Goal: Information Seeking & Learning: Understand process/instructions

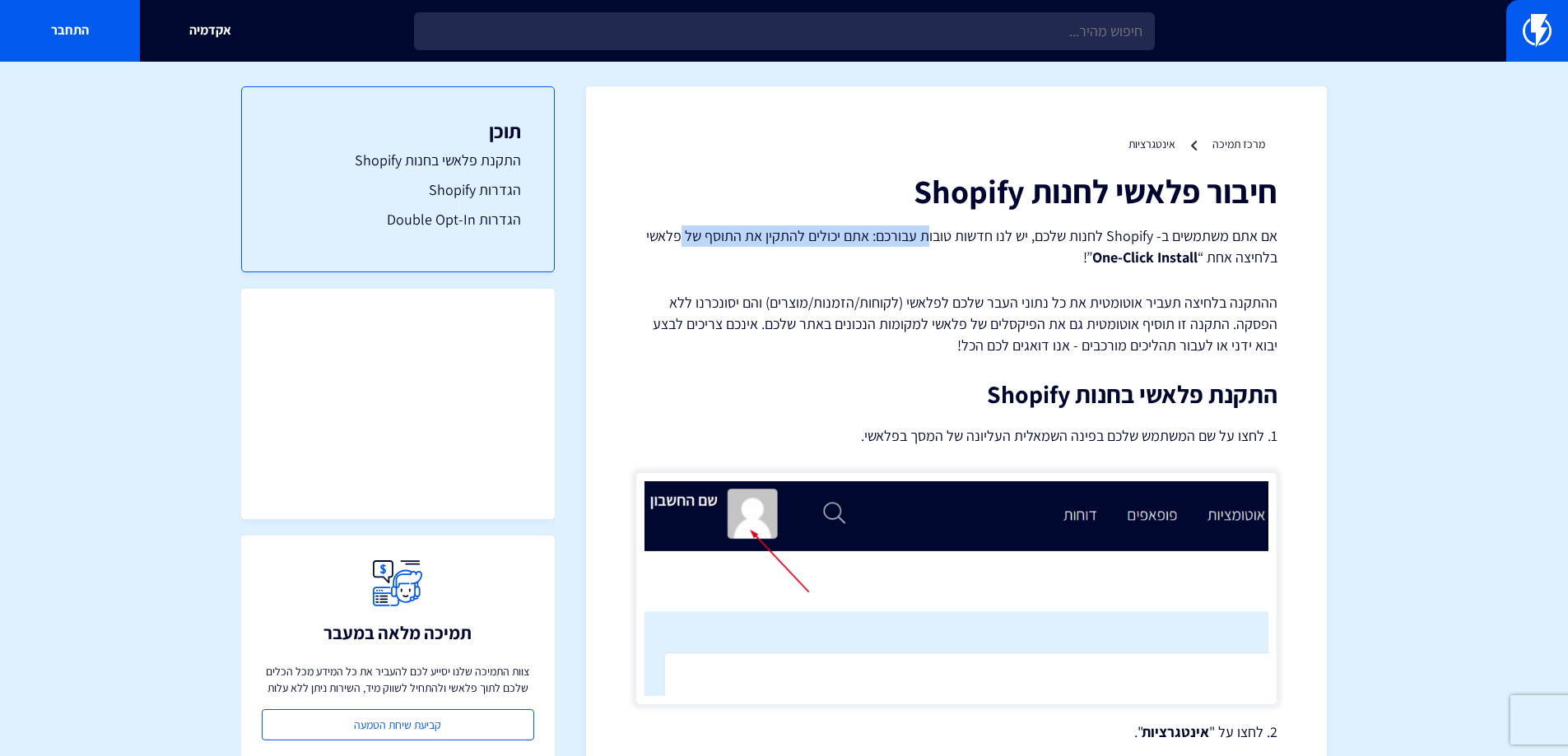
drag, startPoint x: 915, startPoint y: 228, endPoint x: 686, endPoint y: 229, distance: 229.0
click at [686, 229] on p "אם אתם משתמשים ב- Shopify לחנות שלכם, יש לנו חדשות טובות עבורכם: אתם יכולים להת…" at bounding box center [956, 247] width 642 height 42
drag, startPoint x: 982, startPoint y: 328, endPoint x: 1259, endPoint y: 355, distance: 278.3
click at [984, 328] on p "ההתקנה בלחיצה תעביר אוטומטית את כל נתוני העבר שלכם לפלאשי (לקוחות/הזמנות/מוצרים…" at bounding box center [956, 324] width 642 height 63
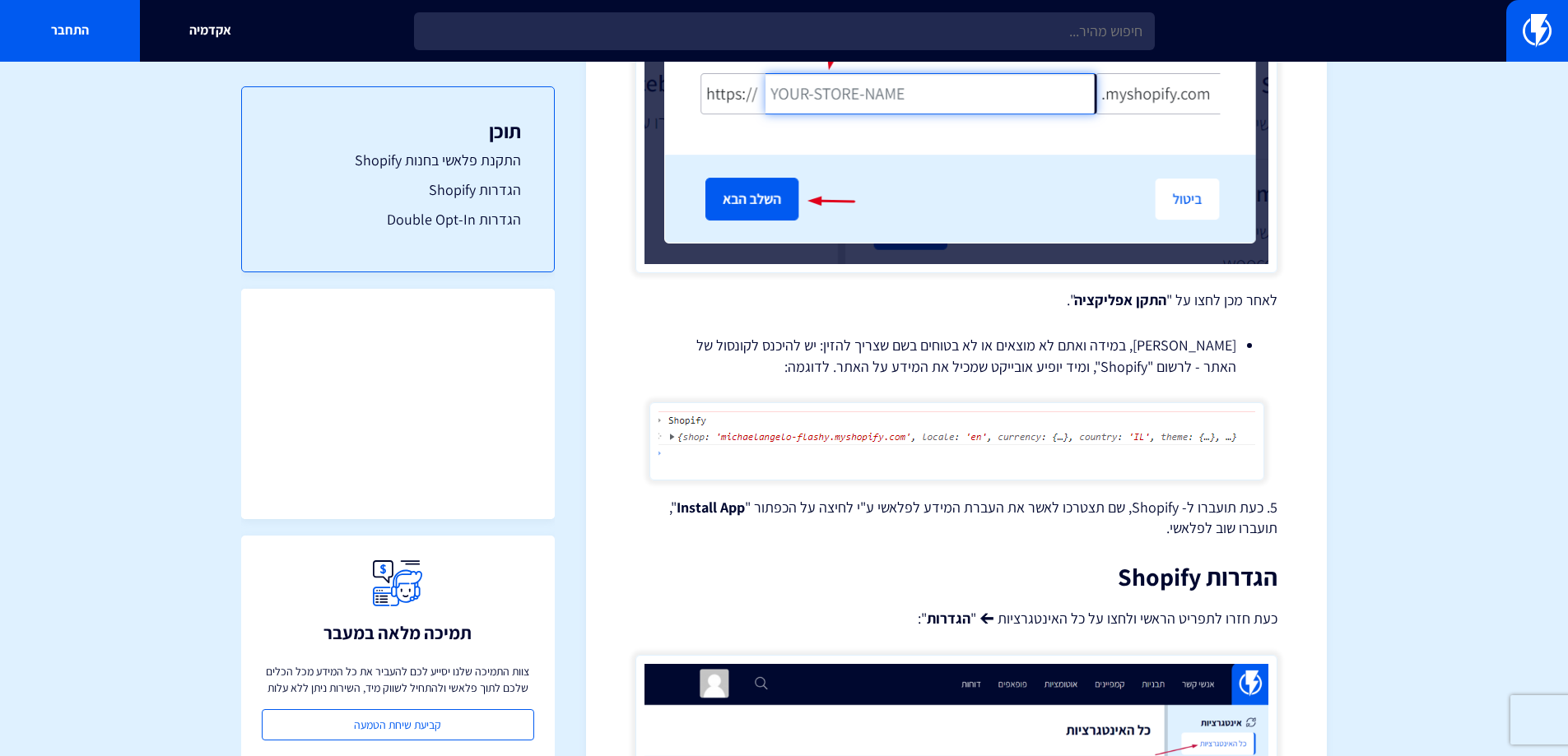
scroll to position [2222, 0]
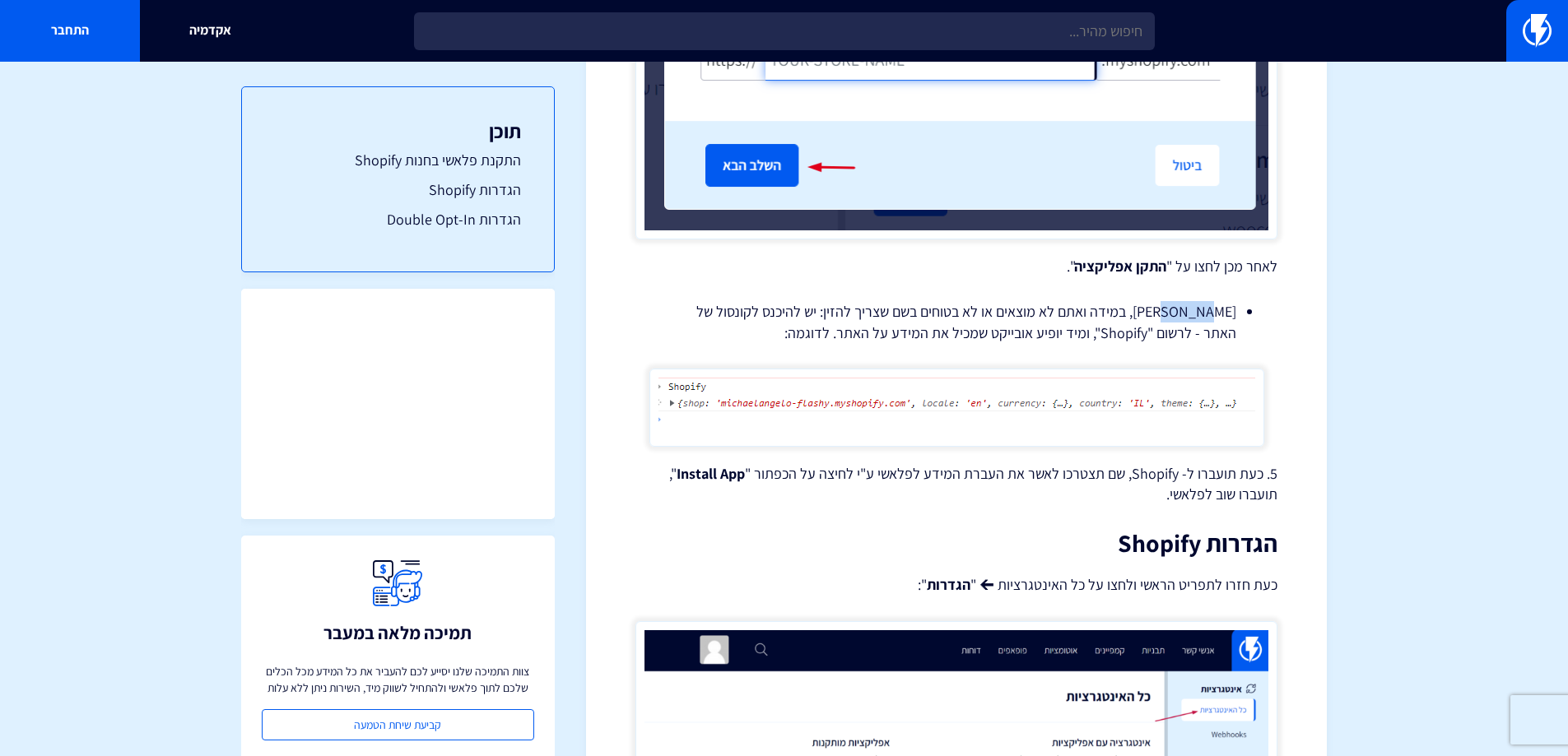
drag, startPoint x: 1057, startPoint y: 316, endPoint x: 1211, endPoint y: 318, distance: 154.0
click at [1211, 318] on li "[PERSON_NAME], במידה ואתם לא מוצאים או לא בטוחים בשם שצריך להזין: יש להיכנס לקו…" at bounding box center [956, 322] width 559 height 42
click at [1011, 320] on li "[PERSON_NAME], במידה ואתם לא מוצאים או לא בטוחים בשם שצריך להזין: יש להיכנס לקו…" at bounding box center [956, 322] width 559 height 42
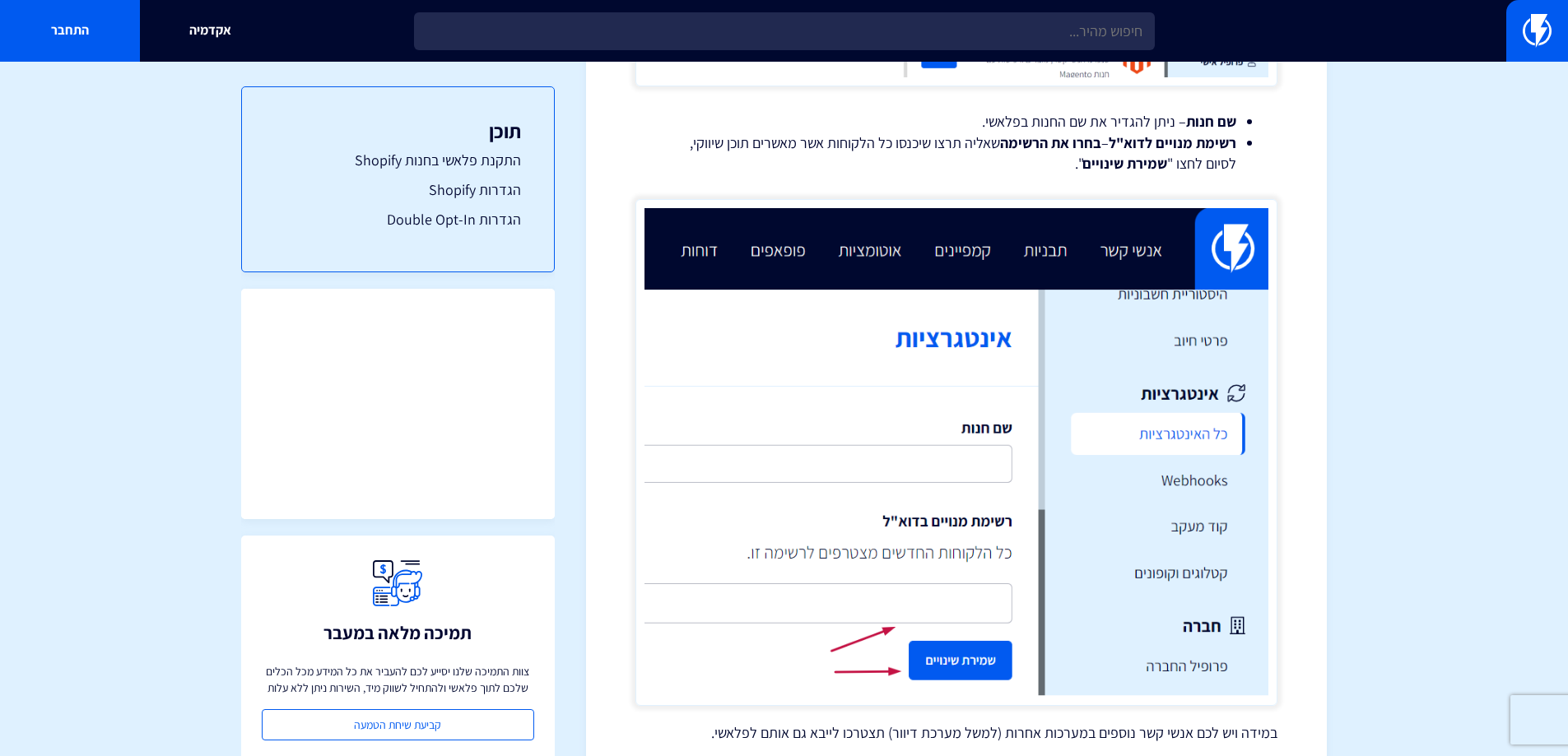
scroll to position [3621, 0]
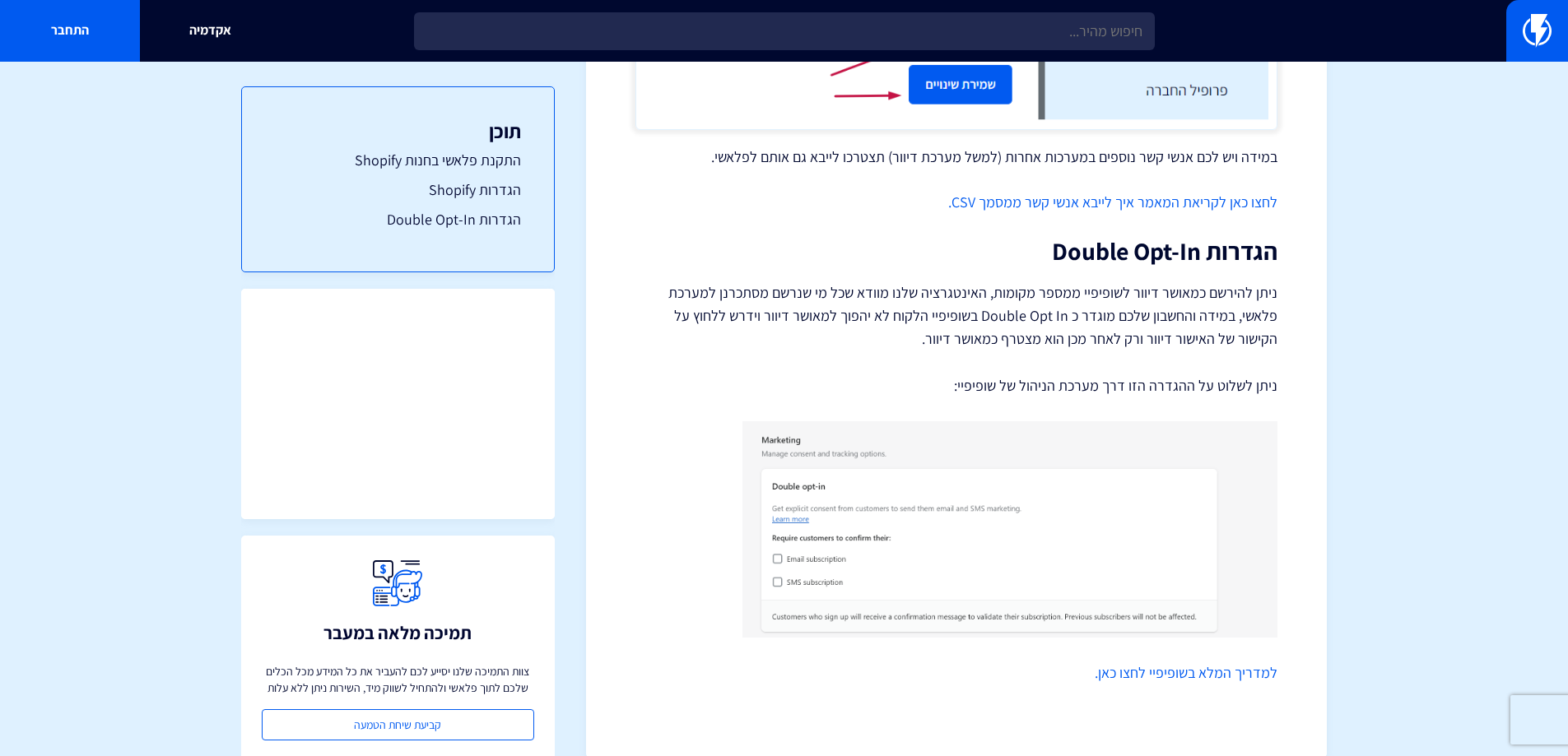
drag, startPoint x: 979, startPoint y: 256, endPoint x: 1194, endPoint y: 308, distance: 221.2
click at [1194, 308] on p "ניתן להירשם כמאושר דיוור לשופיפיי ממספר מקומות, האינטגרציה שלנו מוודא שכל מי שנ…" at bounding box center [956, 316] width 642 height 69
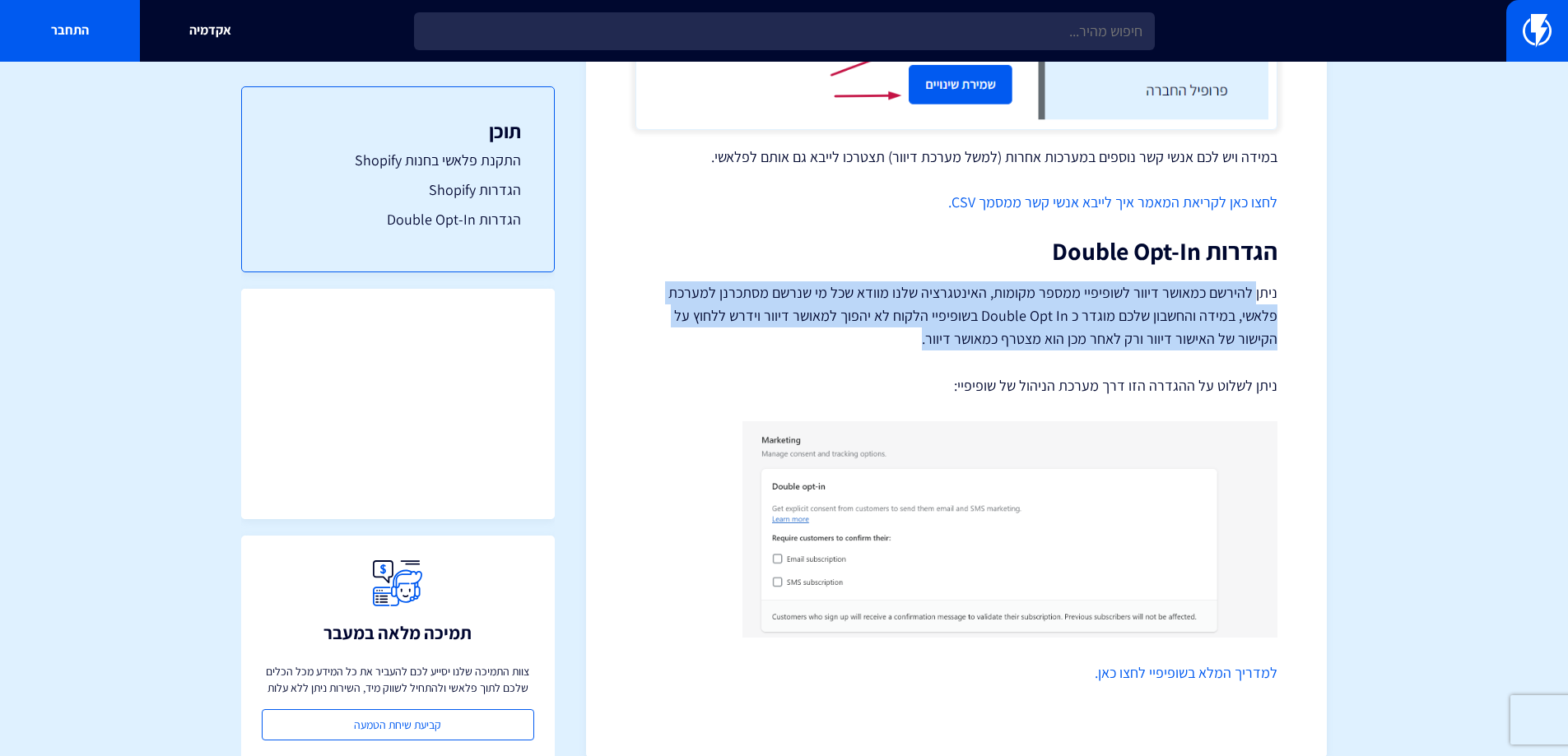
drag, startPoint x: 907, startPoint y: 294, endPoint x: 813, endPoint y: 342, distance: 105.5
click at [813, 342] on p "ניתן להירשם כמאושר דיוור לשופיפיי ממספר מקומות, האינטגרציה שלנו מוודא שכל מי שנ…" at bounding box center [956, 316] width 642 height 69
click at [973, 338] on p "ניתן להירשם כמאושר דיוור לשופיפיי ממספר מקומות, האינטגרציה שלנו מוודא שכל מי שנ…" at bounding box center [956, 316] width 642 height 69
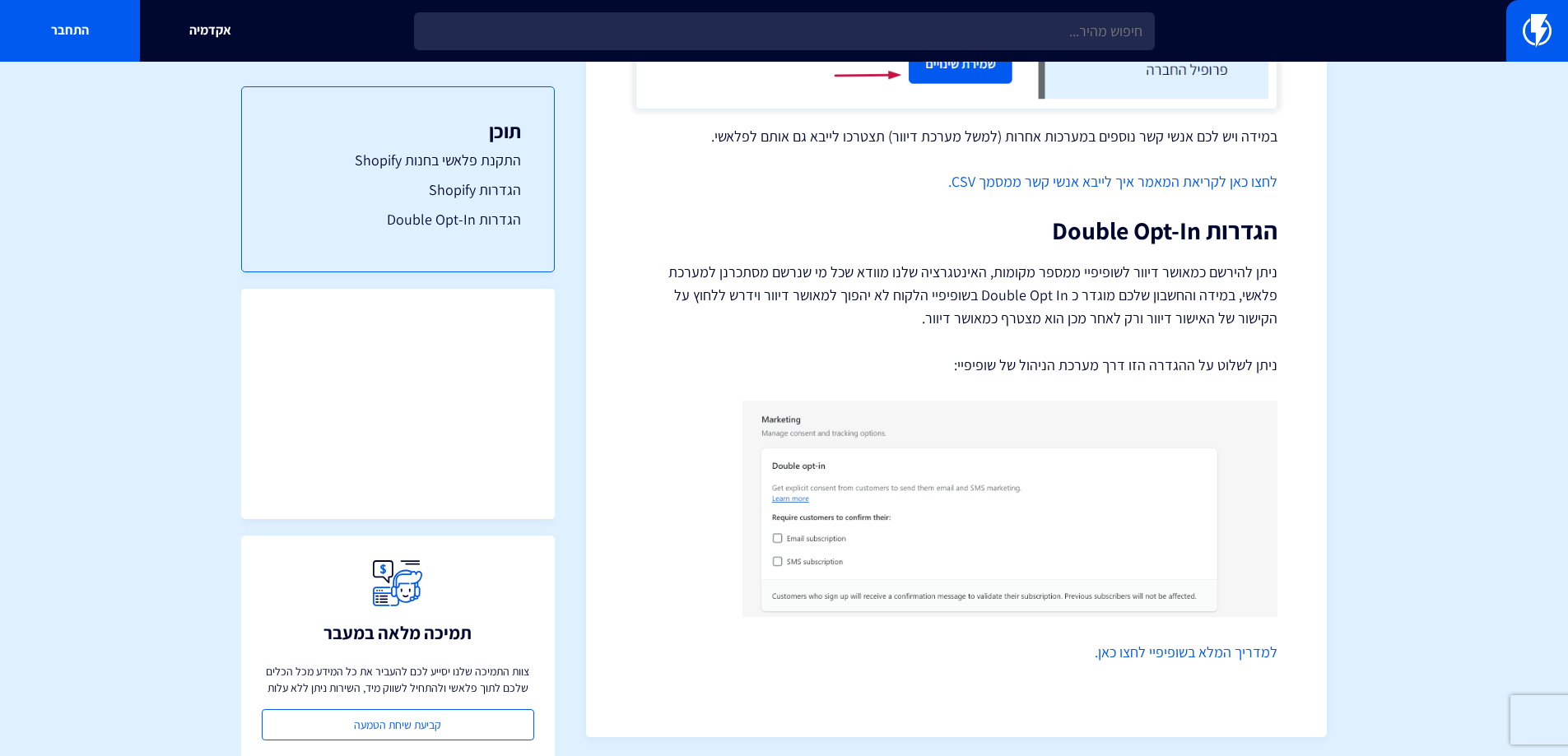
scroll to position [3647, 0]
